Goal: Task Accomplishment & Management: Use online tool/utility

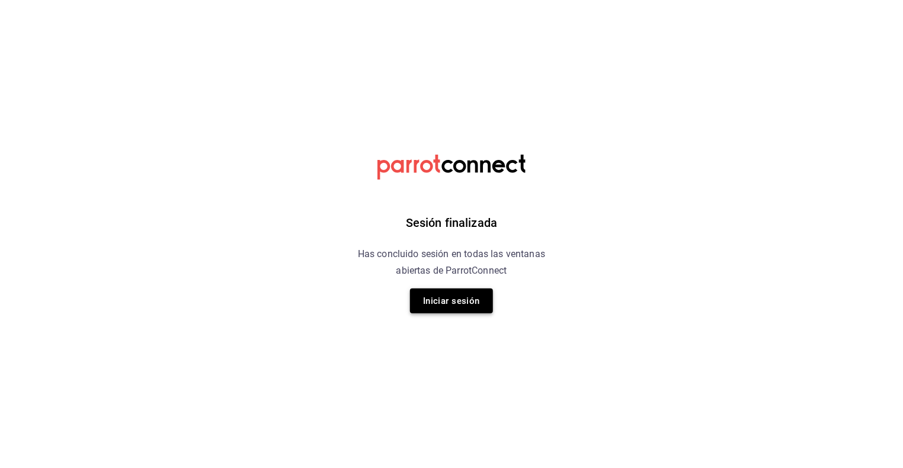
click at [453, 299] on button "Iniciar sesión" at bounding box center [451, 301] width 83 height 25
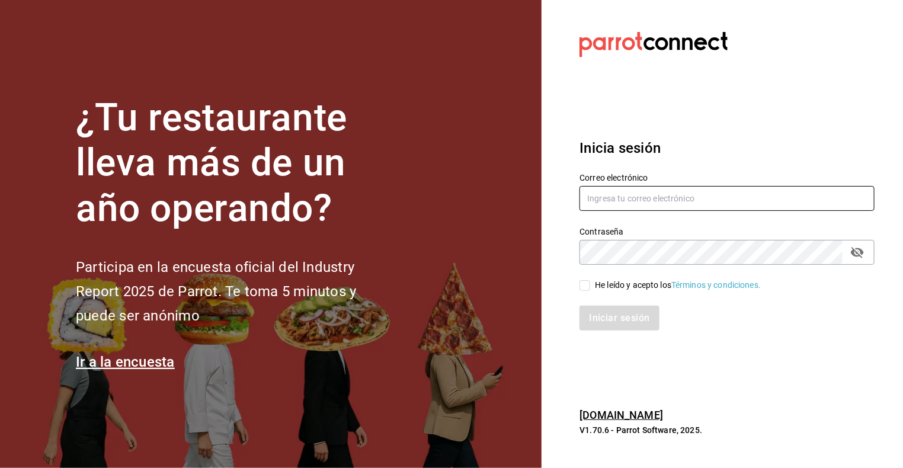
type input "[EMAIL_ADDRESS][DOMAIN_NAME]"
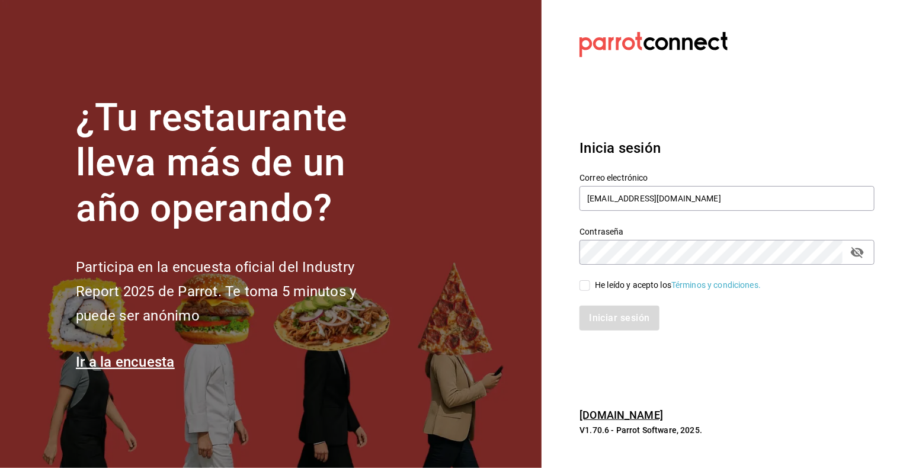
click at [582, 286] on input "He leído y acepto los Términos y condiciones." at bounding box center [584, 285] width 11 height 11
checkbox input "true"
click at [602, 313] on button "Iniciar sesión" at bounding box center [619, 318] width 81 height 25
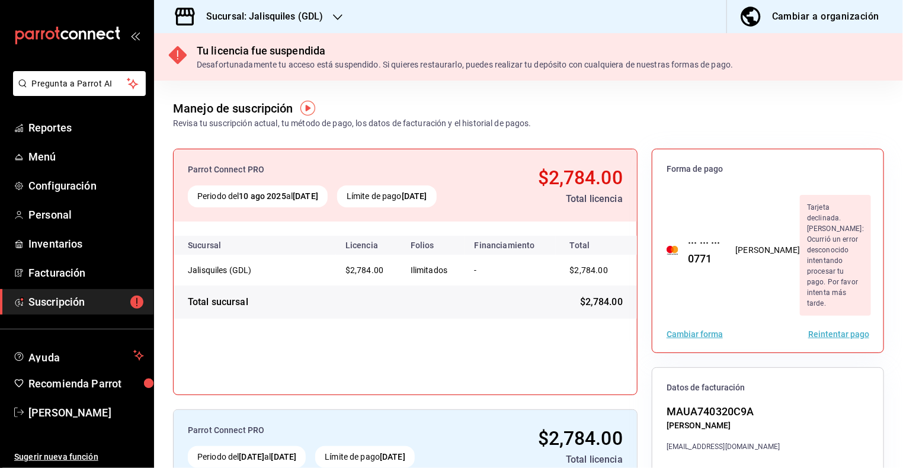
click at [687, 330] on button "Cambiar forma" at bounding box center [695, 334] width 56 height 8
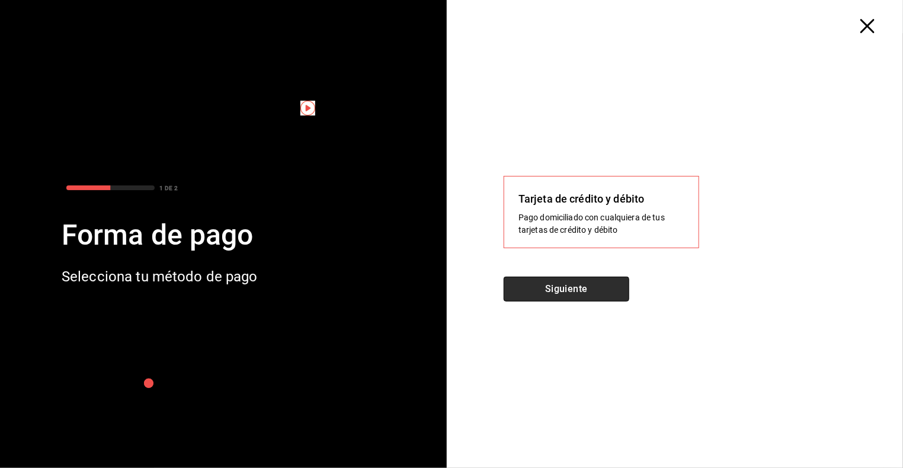
click at [593, 293] on button "Siguiente" at bounding box center [567, 289] width 126 height 25
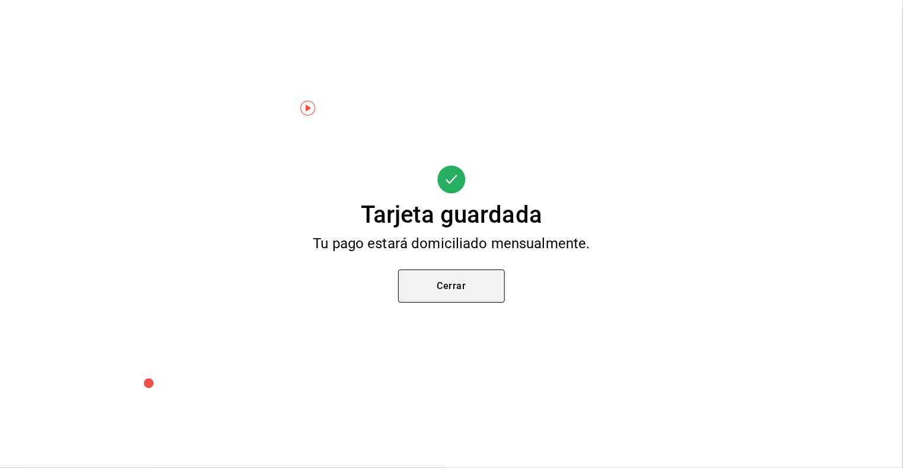
click at [457, 292] on button "Cerrar" at bounding box center [451, 286] width 107 height 33
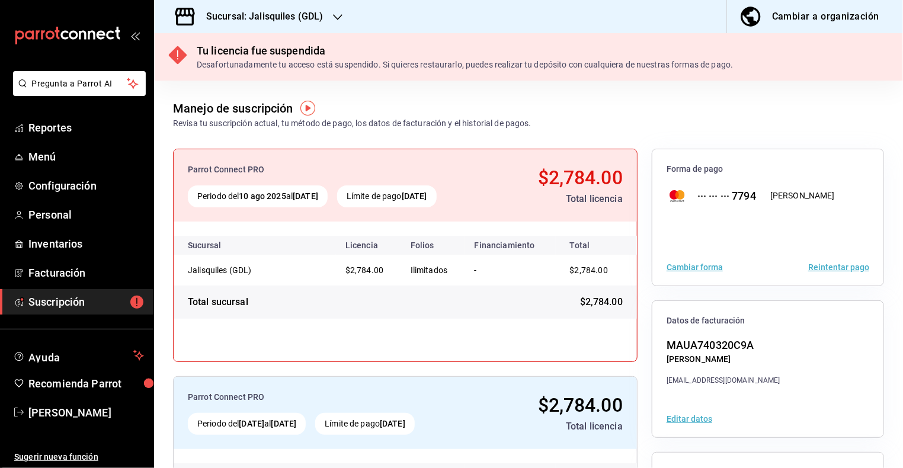
click at [829, 268] on button "Reintentar pago" at bounding box center [838, 267] width 61 height 8
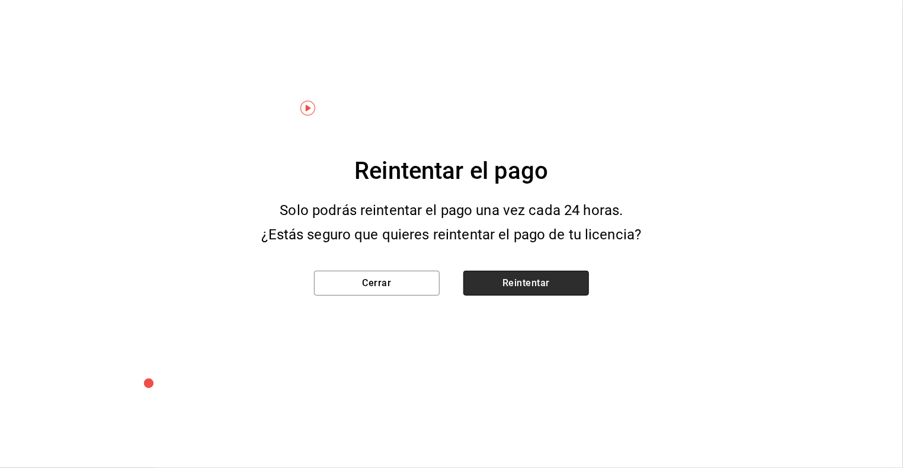
click at [544, 284] on button "Reintentar" at bounding box center [526, 283] width 126 height 25
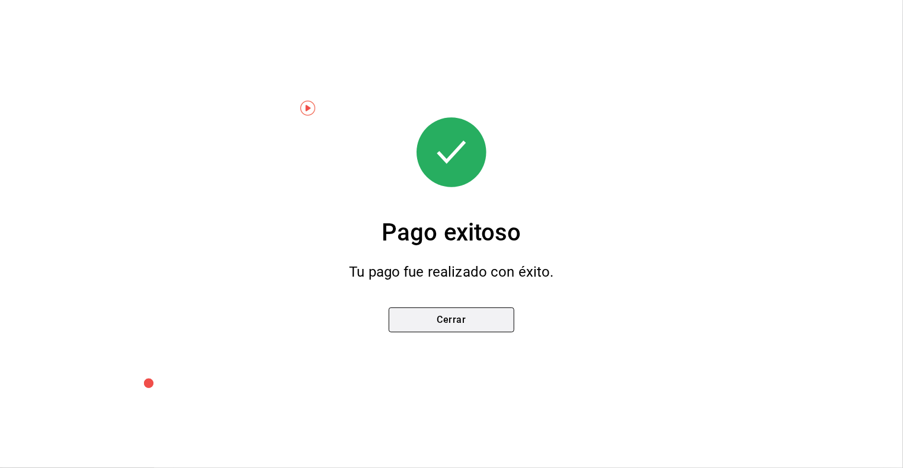
click at [457, 323] on button "Cerrar" at bounding box center [452, 319] width 126 height 25
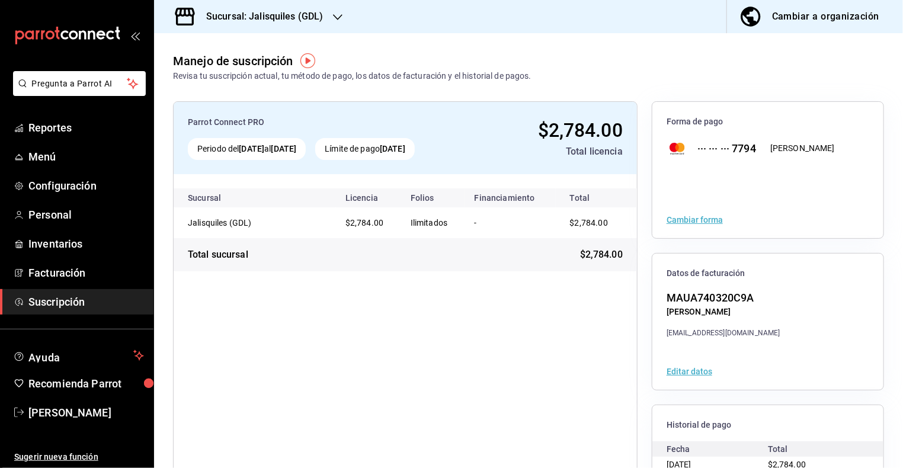
click at [266, 18] on h3 "Sucursal: Jalisquiles (GDL)" at bounding box center [260, 16] width 127 height 14
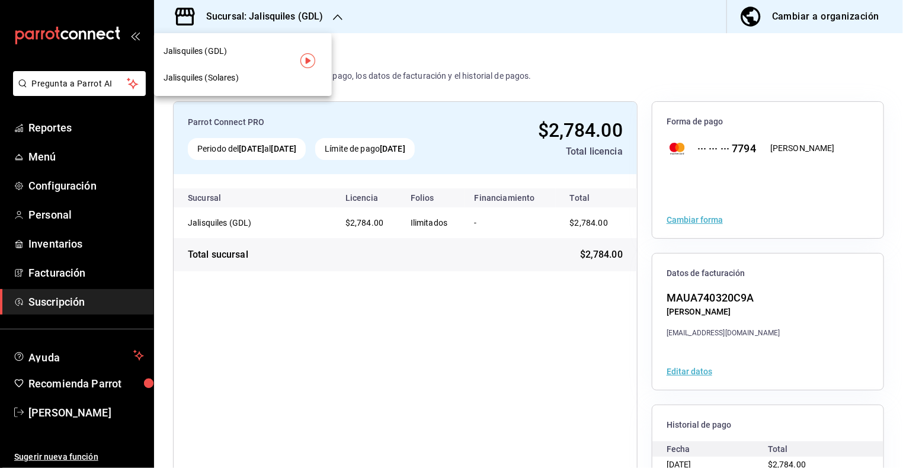
click at [248, 77] on div "Jalisquiles (Solares)" at bounding box center [243, 78] width 159 height 12
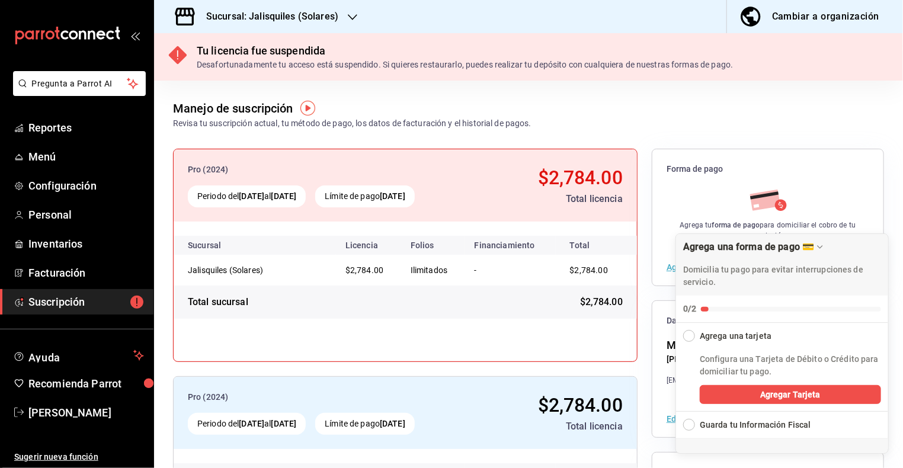
click at [691, 337] on div "Collapse Checklist" at bounding box center [689, 336] width 12 height 12
click at [688, 338] on div "Collapse Checklist" at bounding box center [689, 336] width 12 height 12
click at [775, 399] on span "Agregar Tarjeta" at bounding box center [790, 395] width 60 height 12
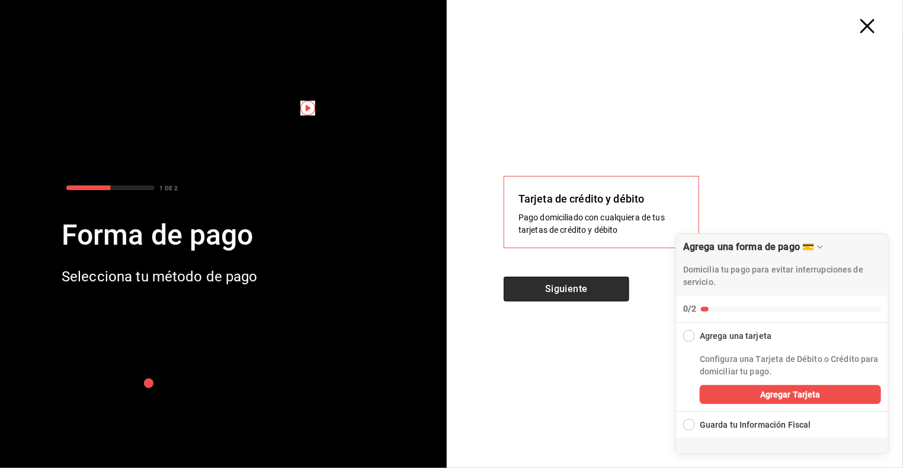
click at [566, 296] on button "Siguiente" at bounding box center [567, 289] width 126 height 25
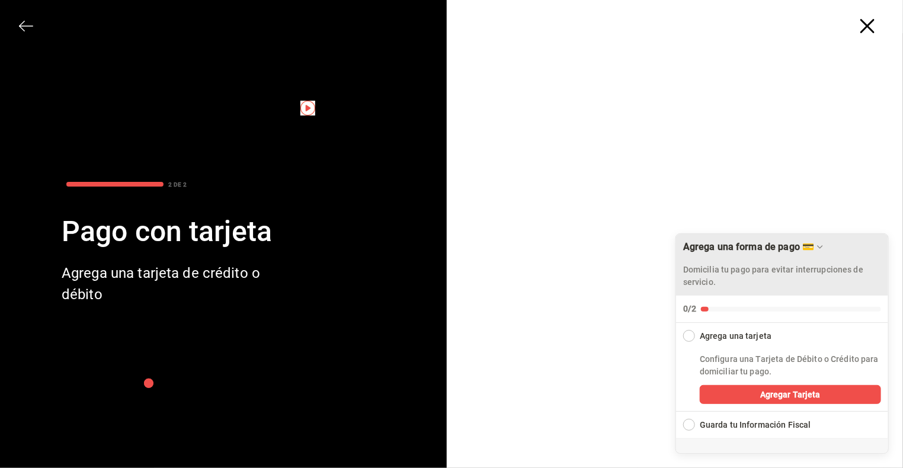
click at [815, 243] on icon "Drag to move checklist" at bounding box center [819, 246] width 9 height 9
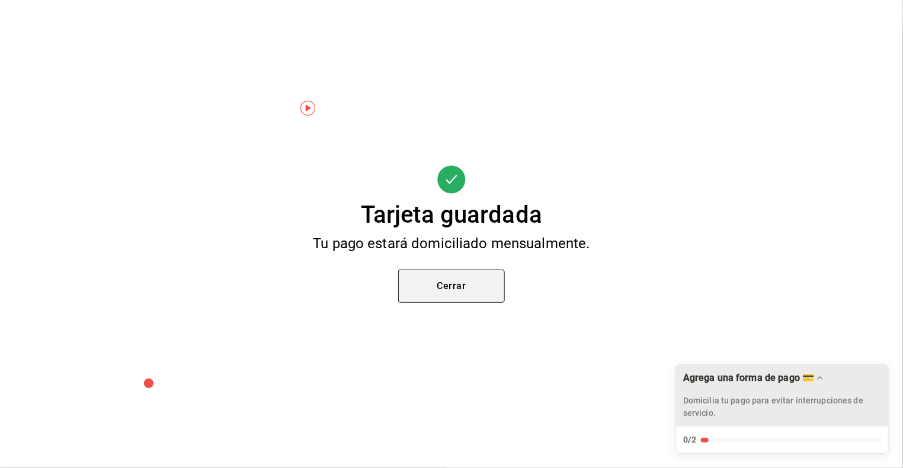
click at [473, 287] on button "Cerrar" at bounding box center [451, 286] width 107 height 33
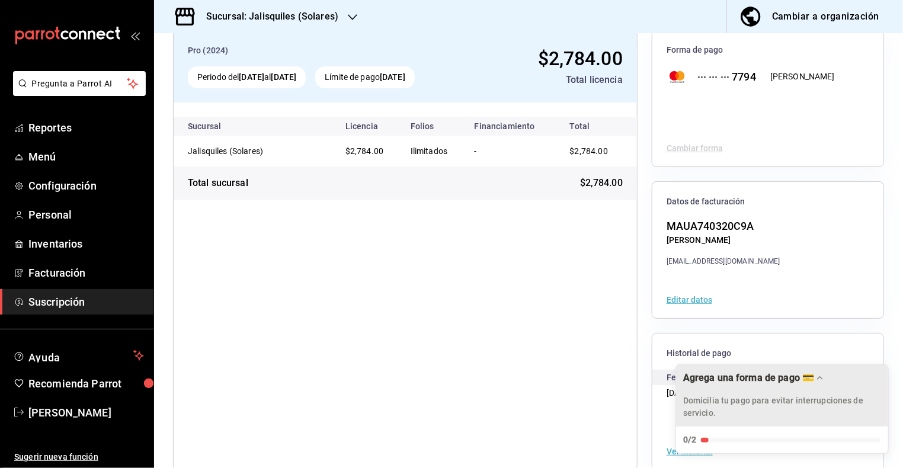
scroll to position [91, 0]
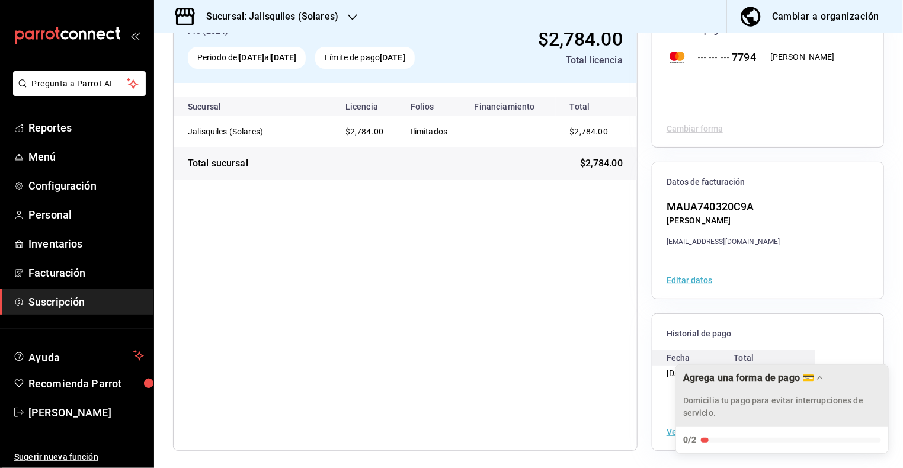
click at [815, 382] on icon "Drag to move checklist" at bounding box center [819, 377] width 9 height 9
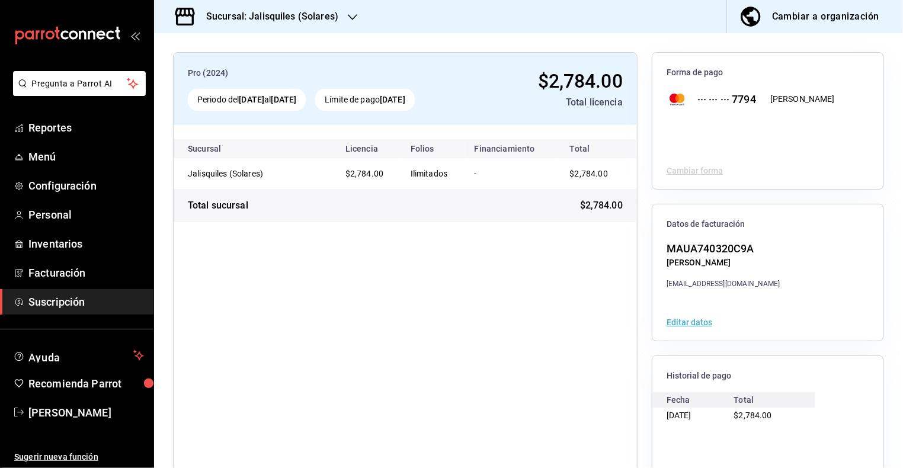
scroll to position [0, 0]
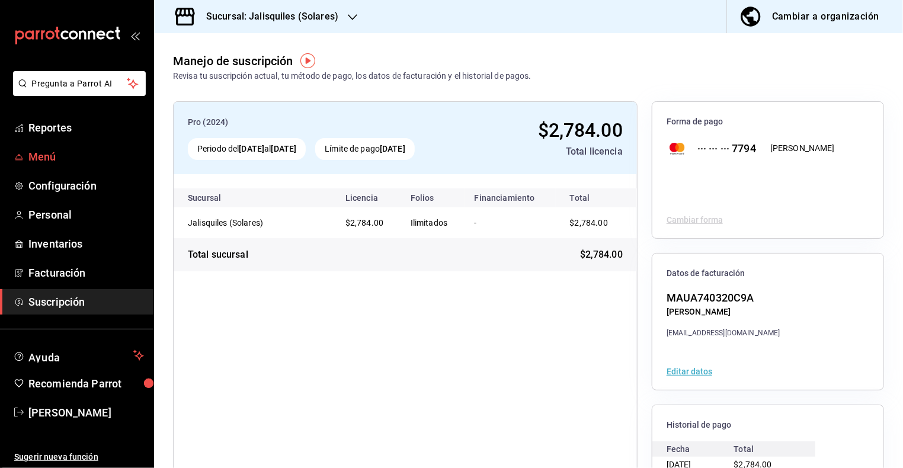
click at [53, 155] on span "Menú" at bounding box center [86, 157] width 116 height 16
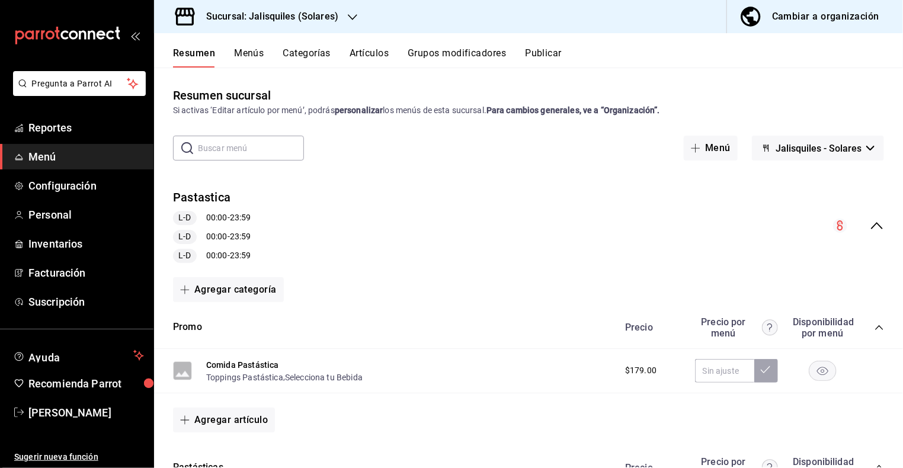
click at [879, 228] on icon "collapse-menu-row" at bounding box center [877, 226] width 14 height 14
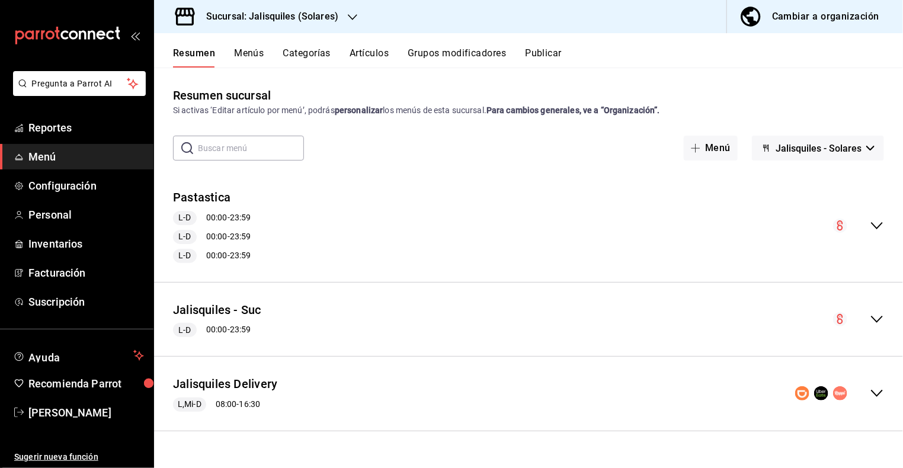
click at [876, 391] on icon "collapse-menu-row" at bounding box center [877, 393] width 14 height 14
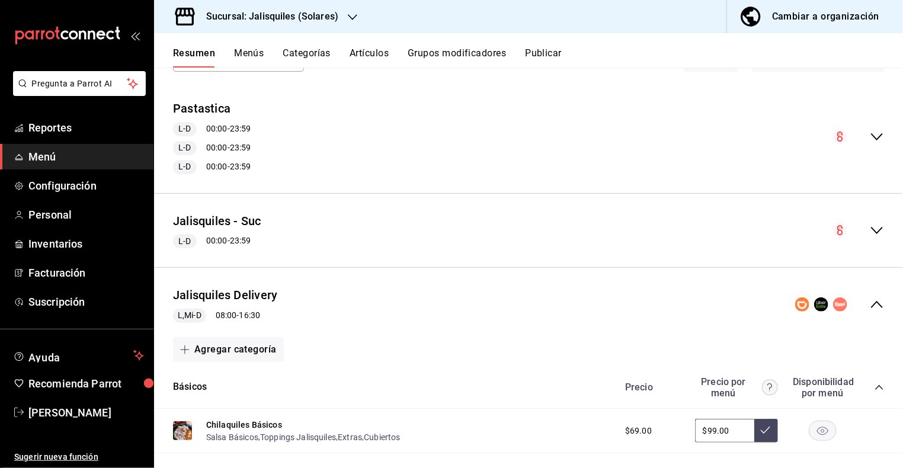
scroll to position [92, 0]
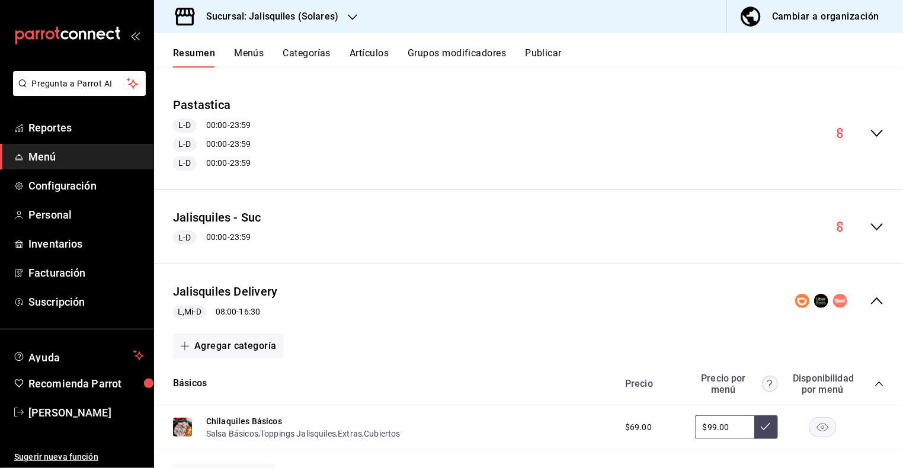
drag, startPoint x: 248, startPoint y: 289, endPoint x: 261, endPoint y: 287, distance: 13.2
click at [248, 289] on button "Jalisquiles Delivery" at bounding box center [225, 291] width 104 height 17
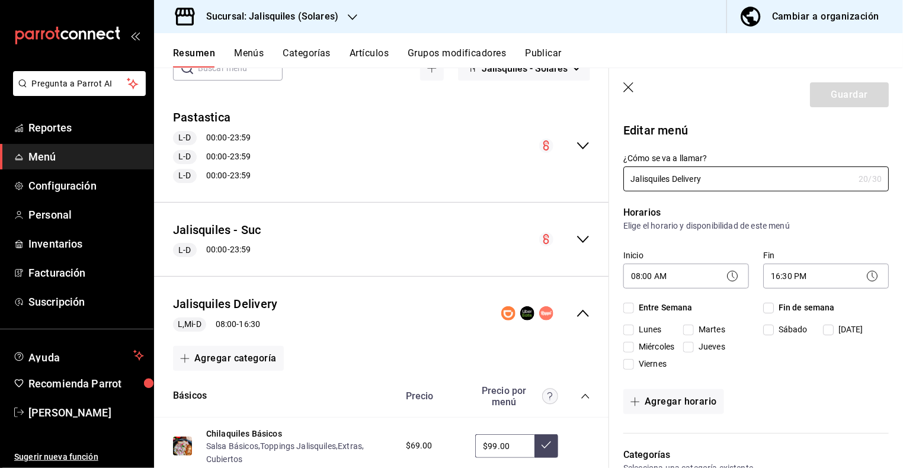
checkbox input "true"
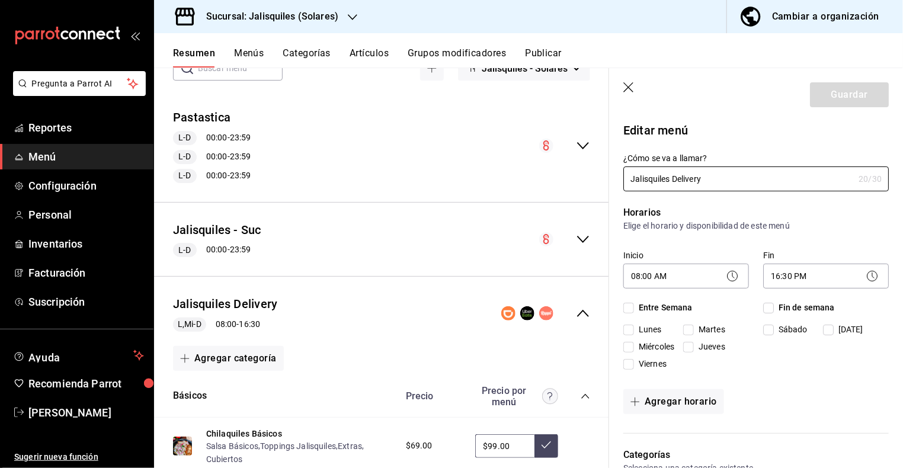
checkbox input "true"
click at [551, 53] on button "Publicar" at bounding box center [543, 57] width 37 height 20
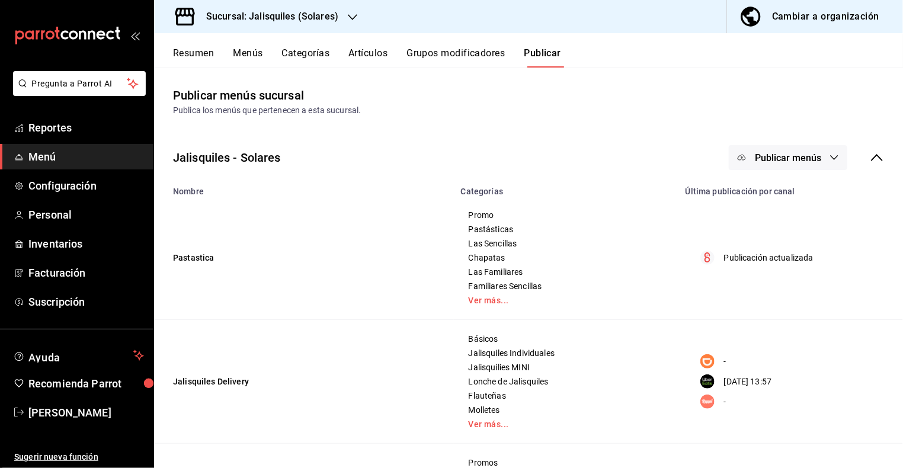
click at [809, 159] on span "Publicar menús" at bounding box center [788, 157] width 66 height 11
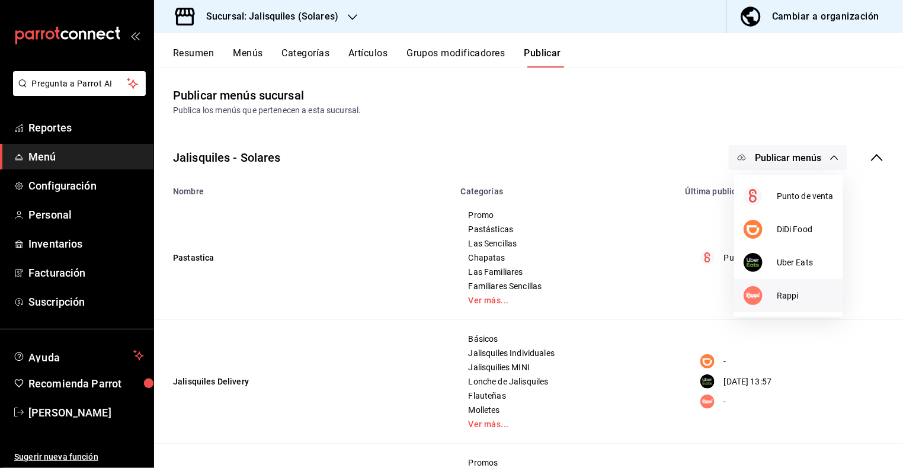
click at [788, 299] on span "Rappi" at bounding box center [805, 296] width 57 height 12
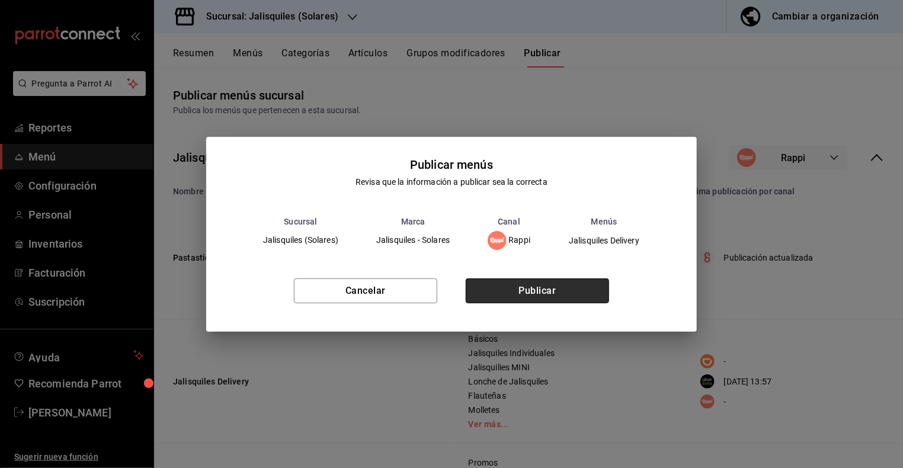
click at [553, 299] on button "Publicar" at bounding box center [537, 290] width 143 height 25
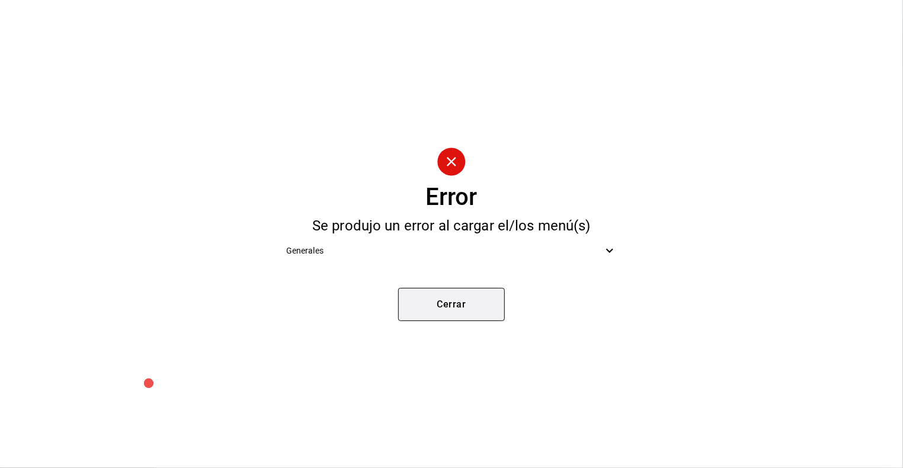
click at [478, 310] on button "Cerrar" at bounding box center [451, 304] width 107 height 33
